Goal: Information Seeking & Learning: Learn about a topic

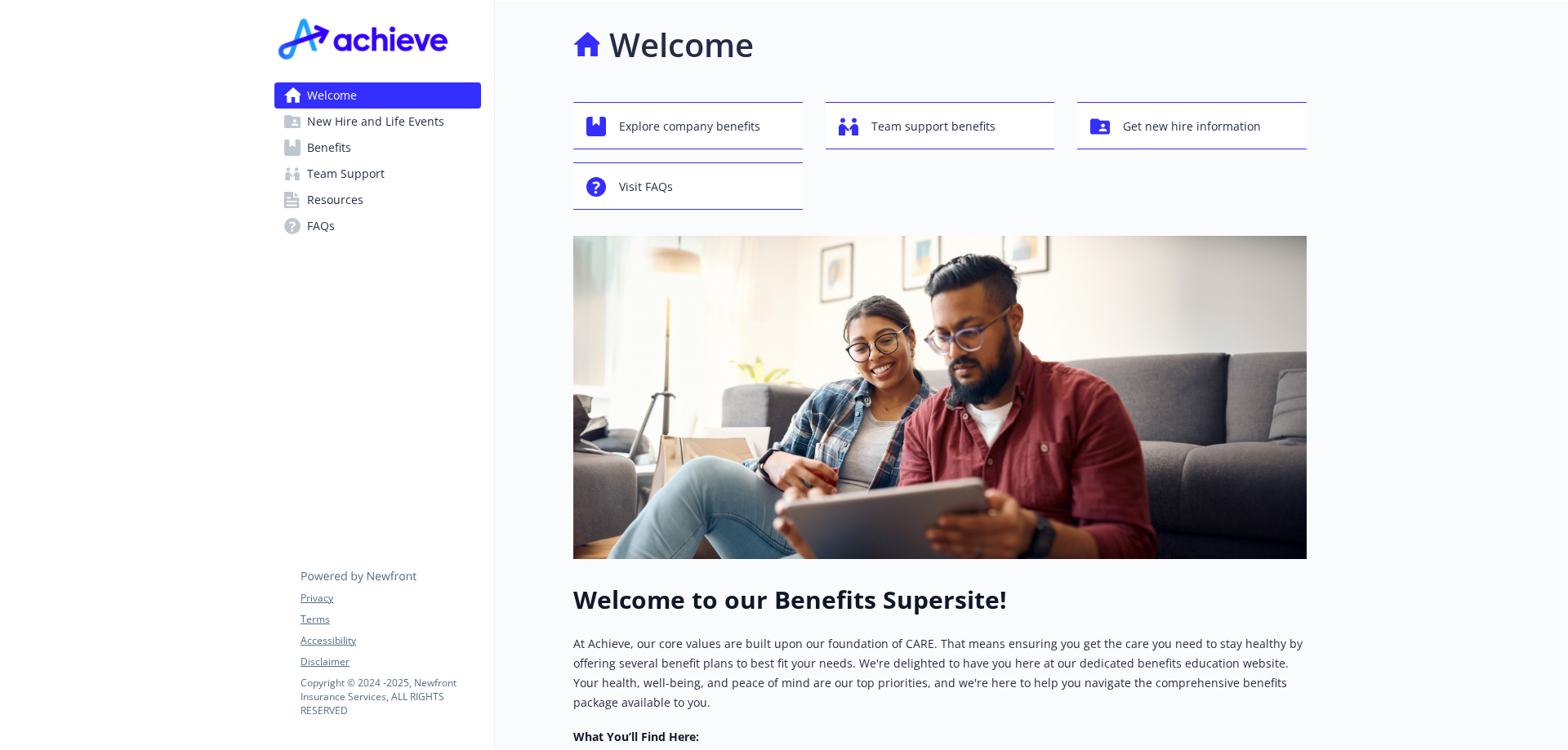
click at [328, 147] on span "Benefits" at bounding box center [328, 147] width 44 height 26
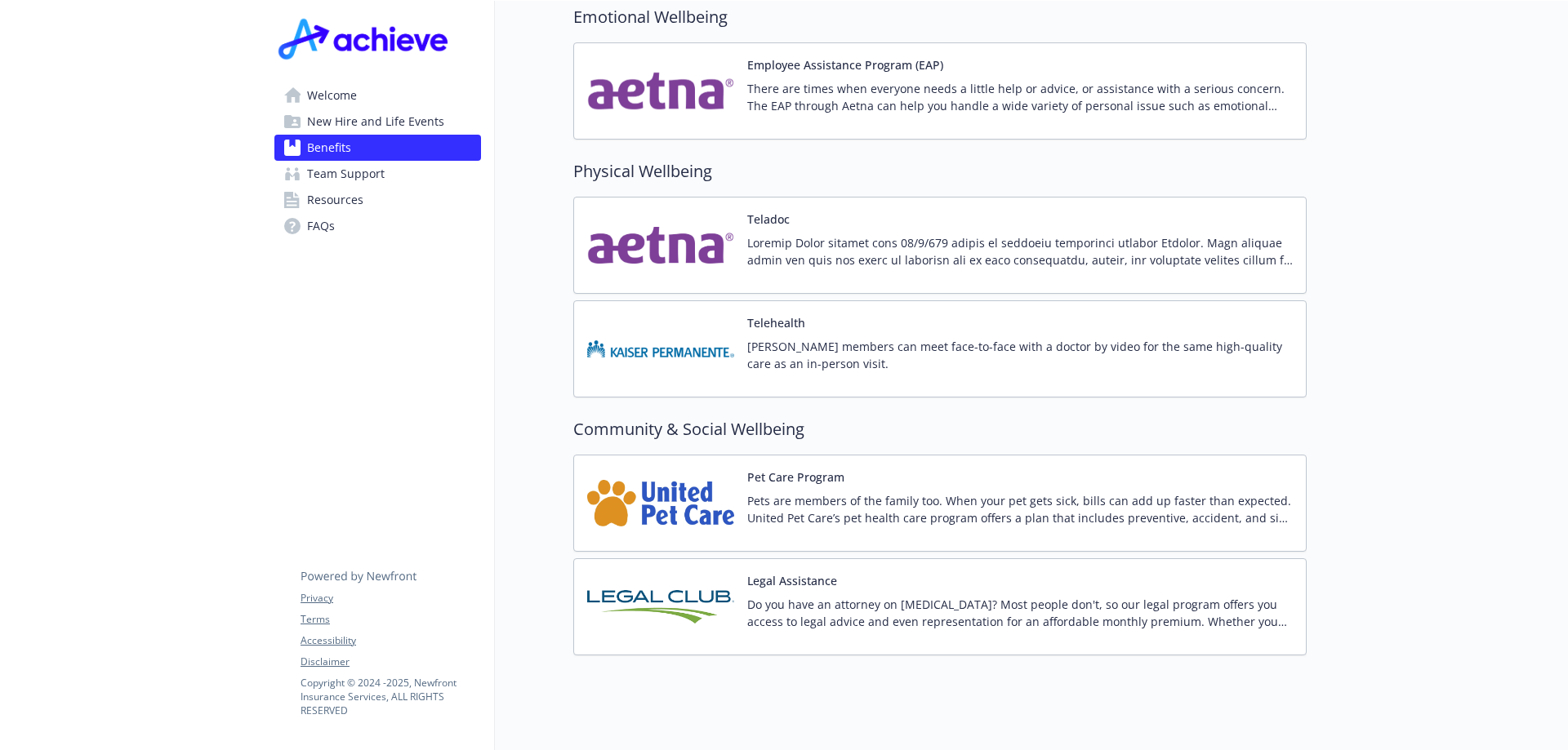
scroll to position [3120, 0]
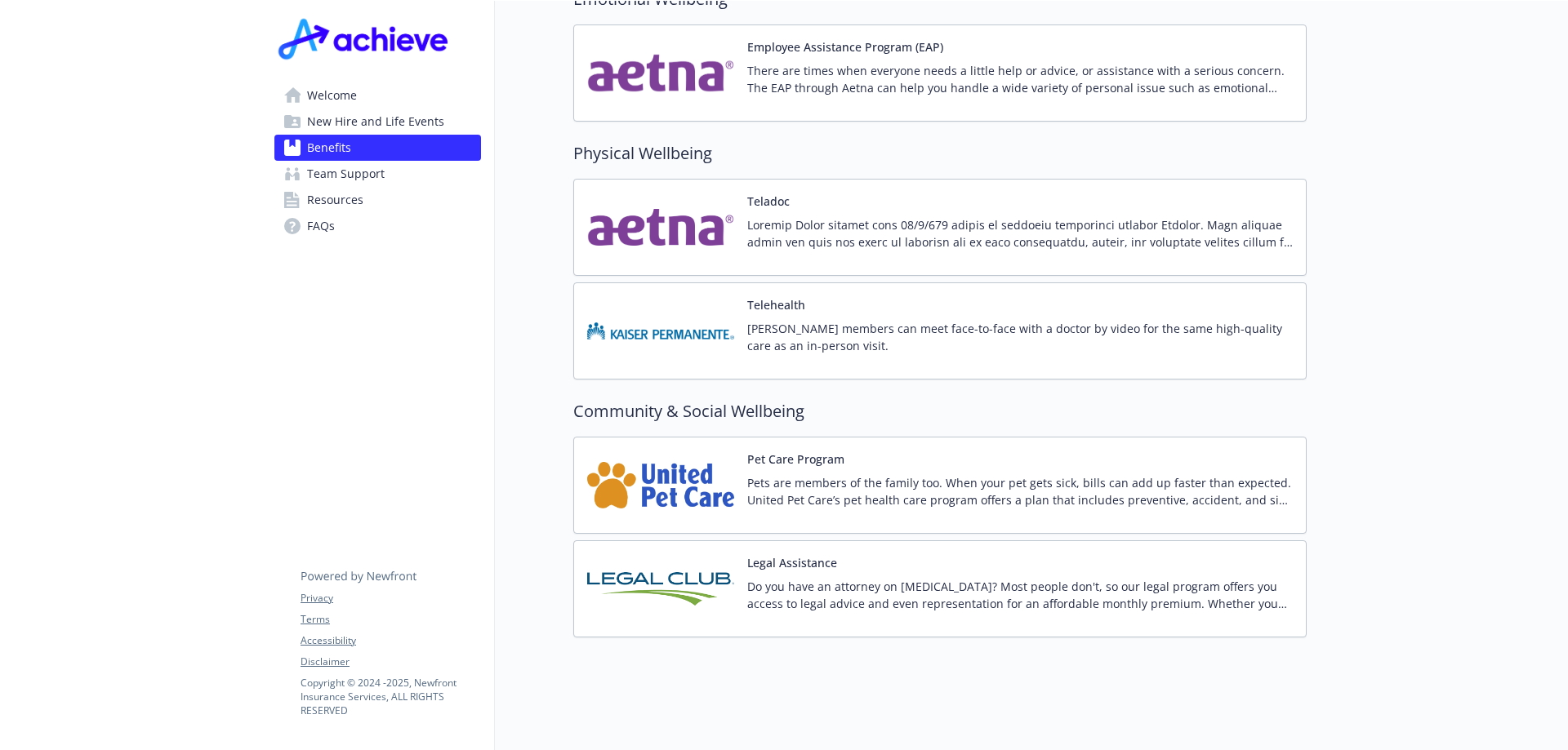
click at [327, 200] on span "Resources" at bounding box center [335, 200] width 56 height 26
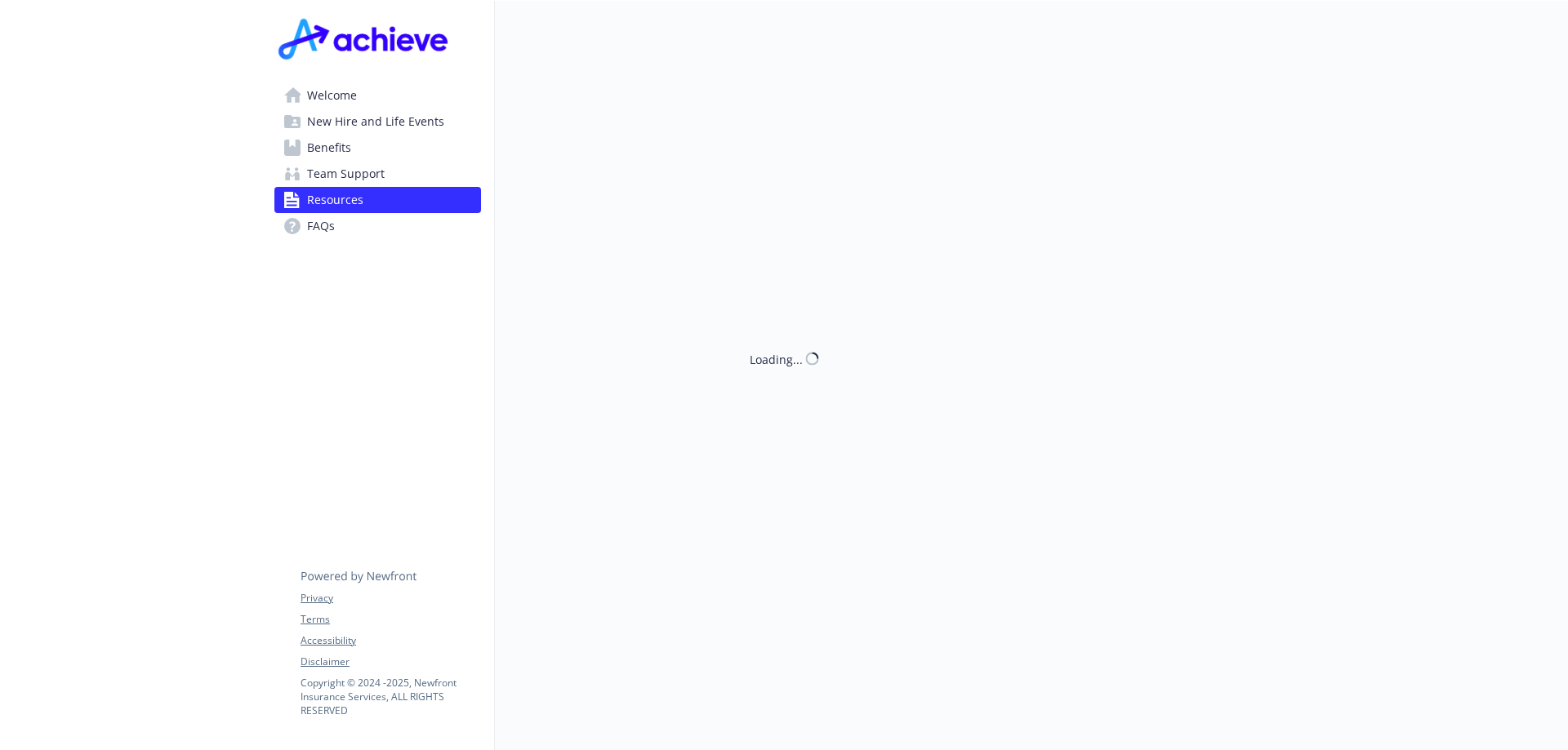
scroll to position [2966, 0]
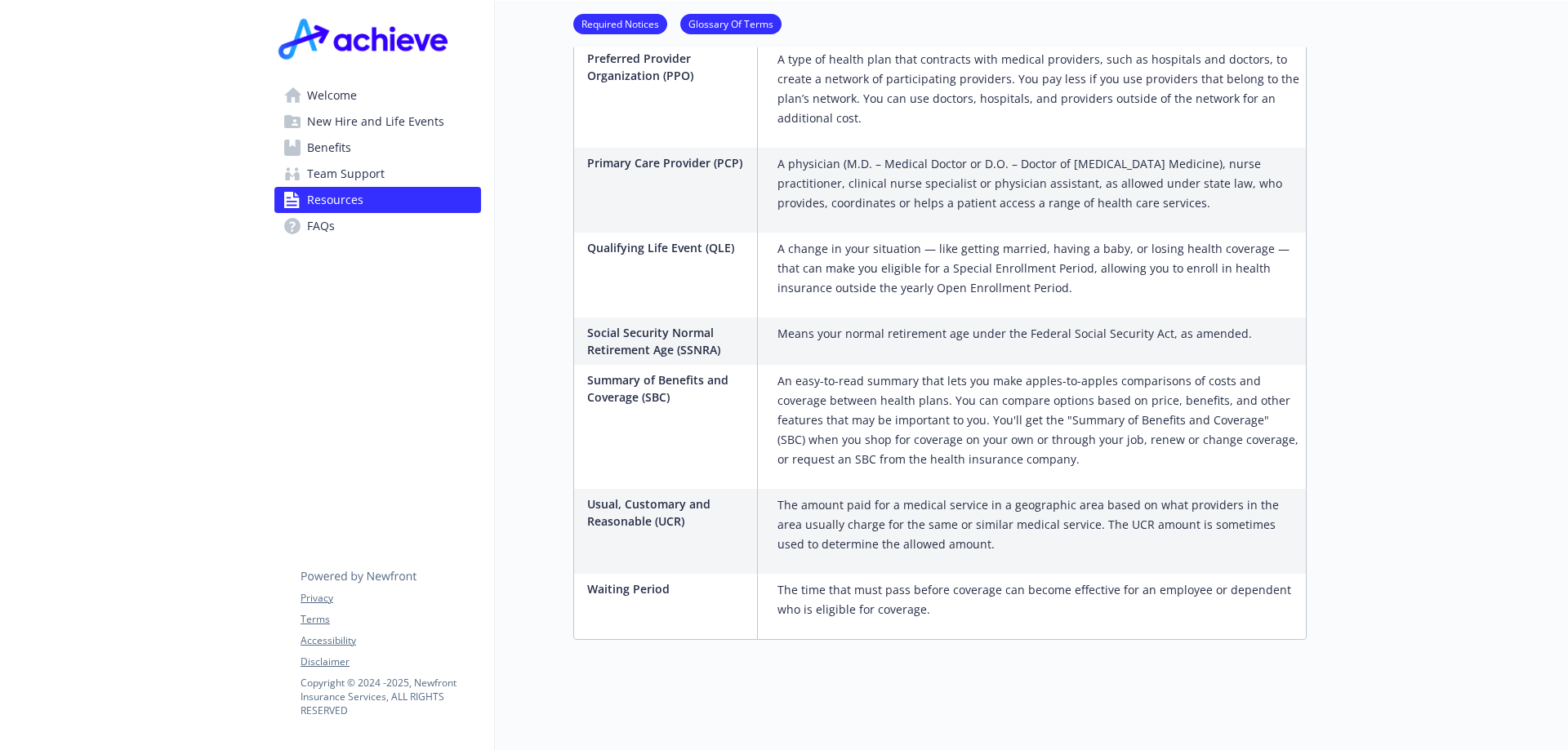
click at [317, 229] on span "FAQs" at bounding box center [320, 226] width 28 height 26
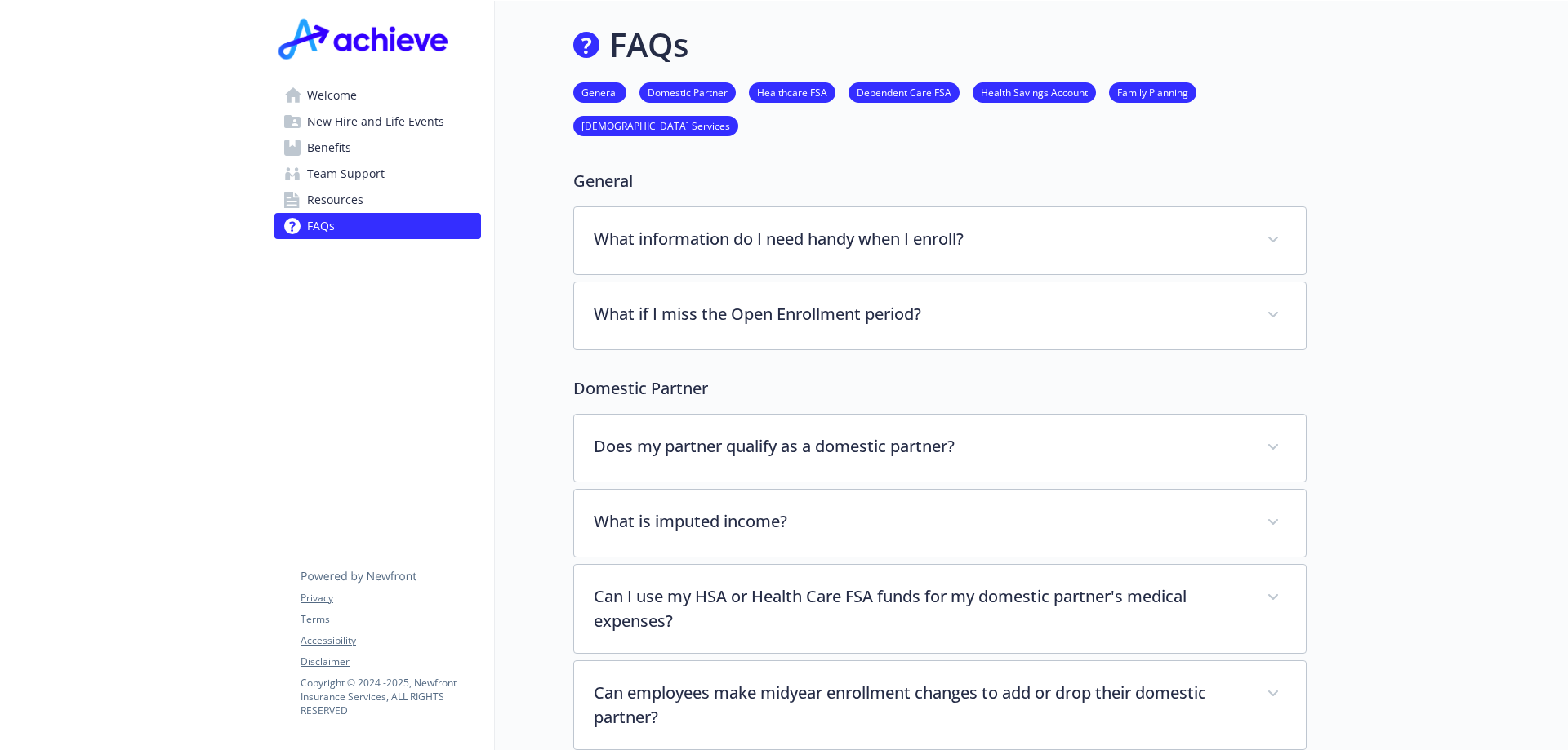
click at [335, 90] on span "Welcome" at bounding box center [331, 95] width 50 height 26
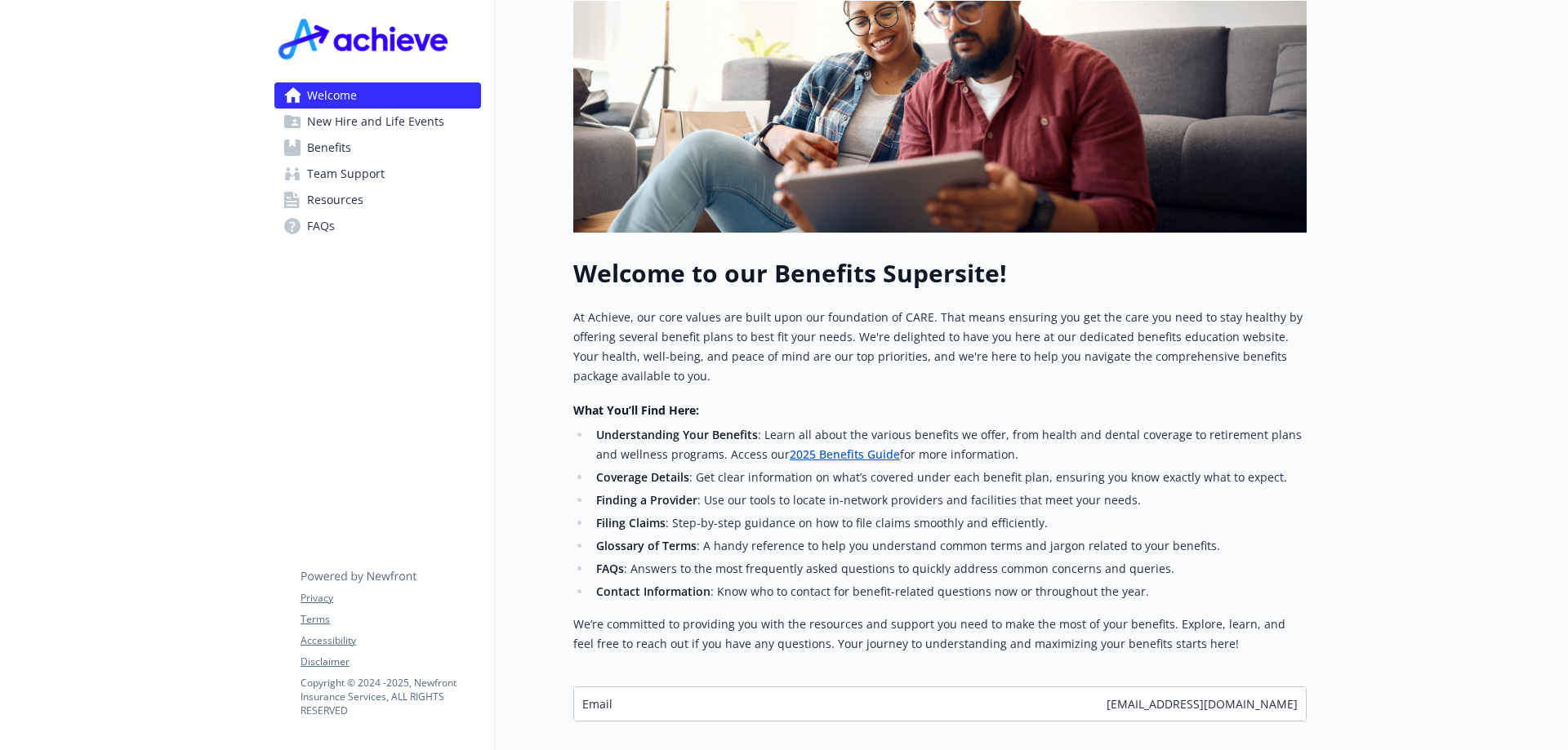
scroll to position [428, 0]
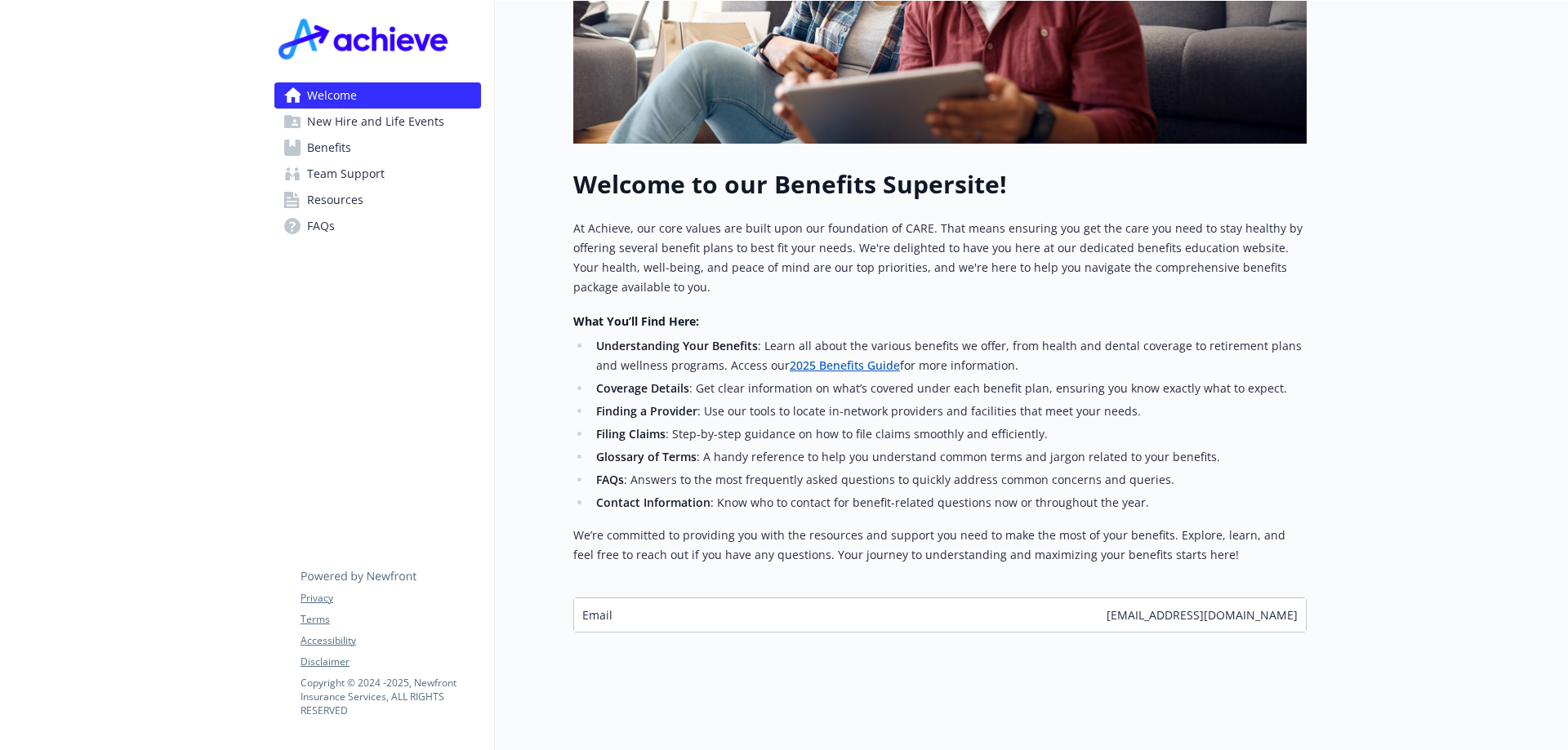
click at [854, 357] on link "2025 Benefits Guide" at bounding box center [844, 365] width 110 height 15
